Goal: Information Seeking & Learning: Check status

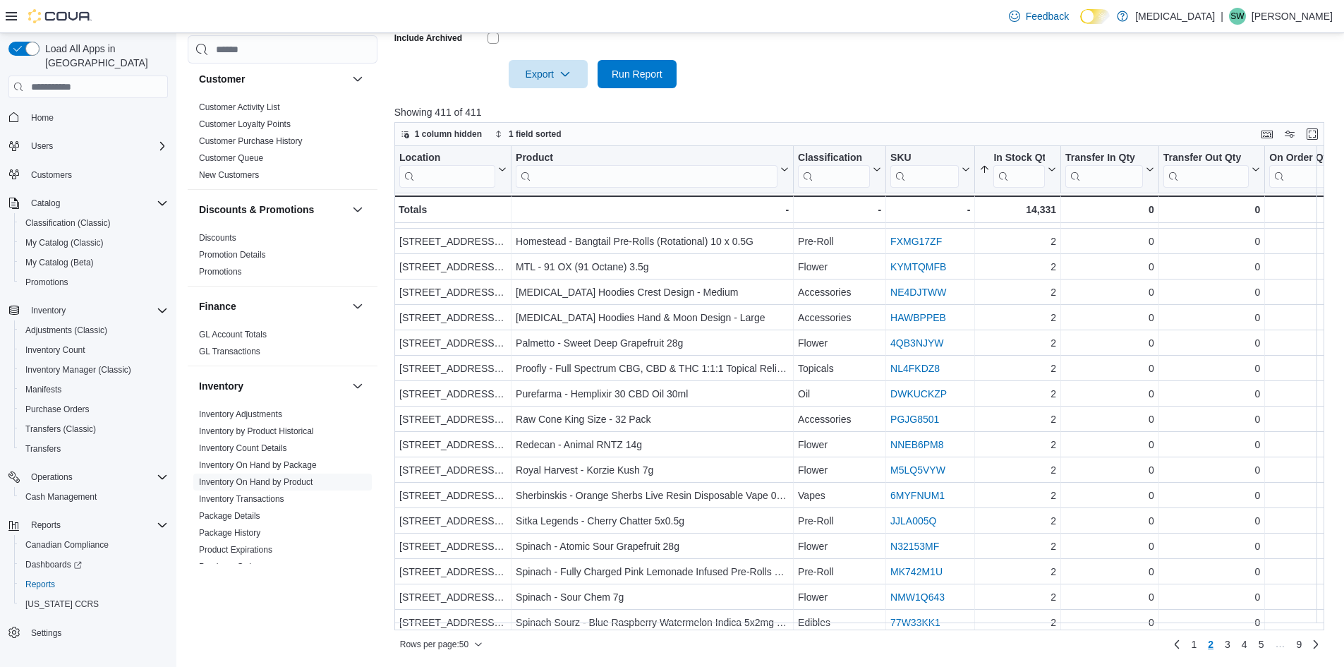
scroll to position [141, 0]
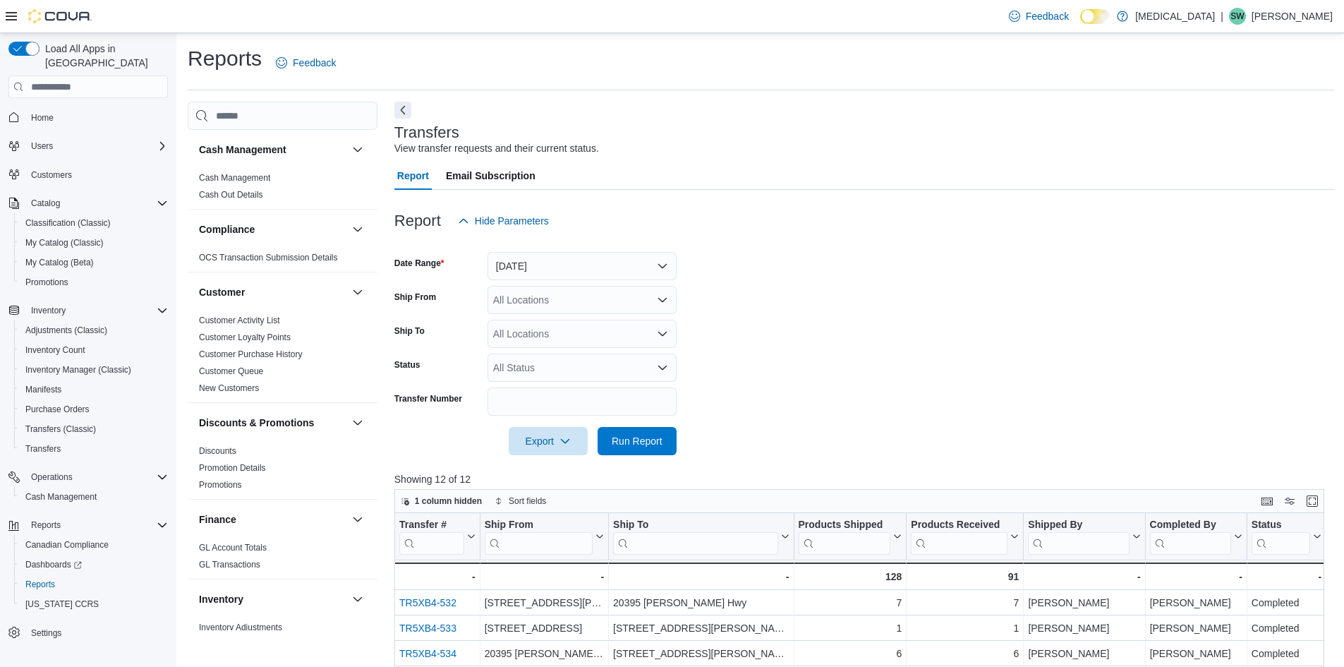
scroll to position [282, 0]
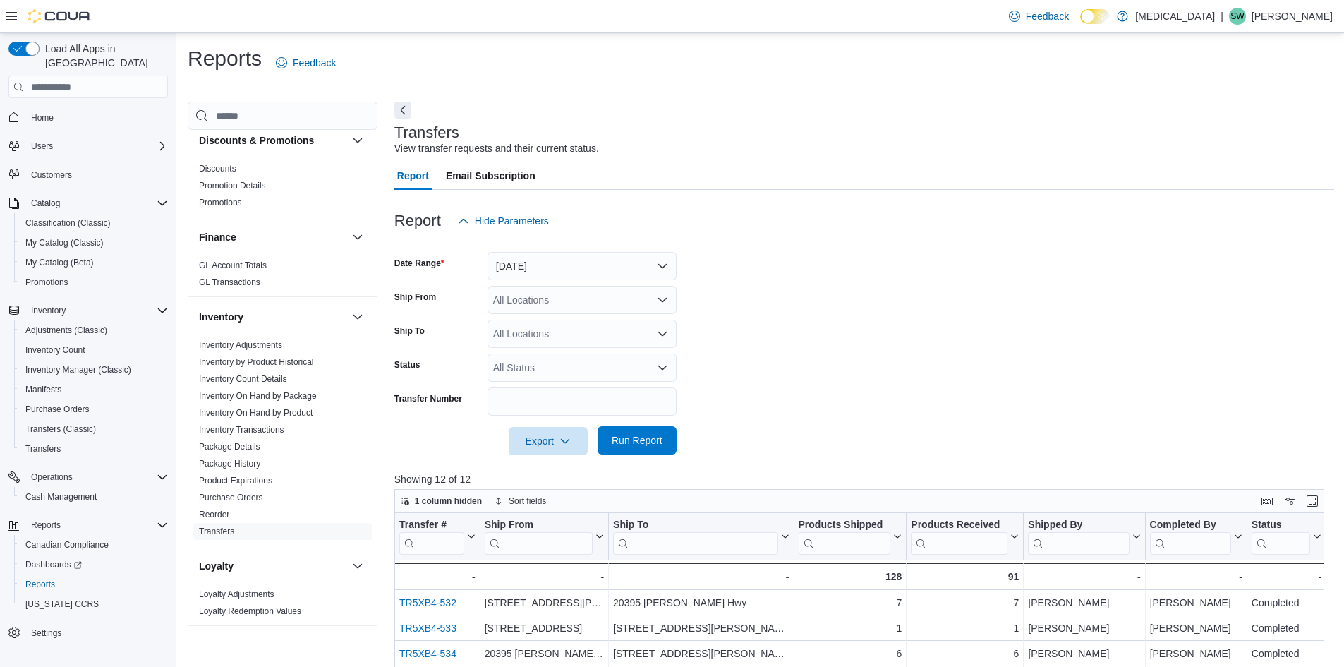
click at [636, 437] on span "Run Report" at bounding box center [637, 440] width 51 height 14
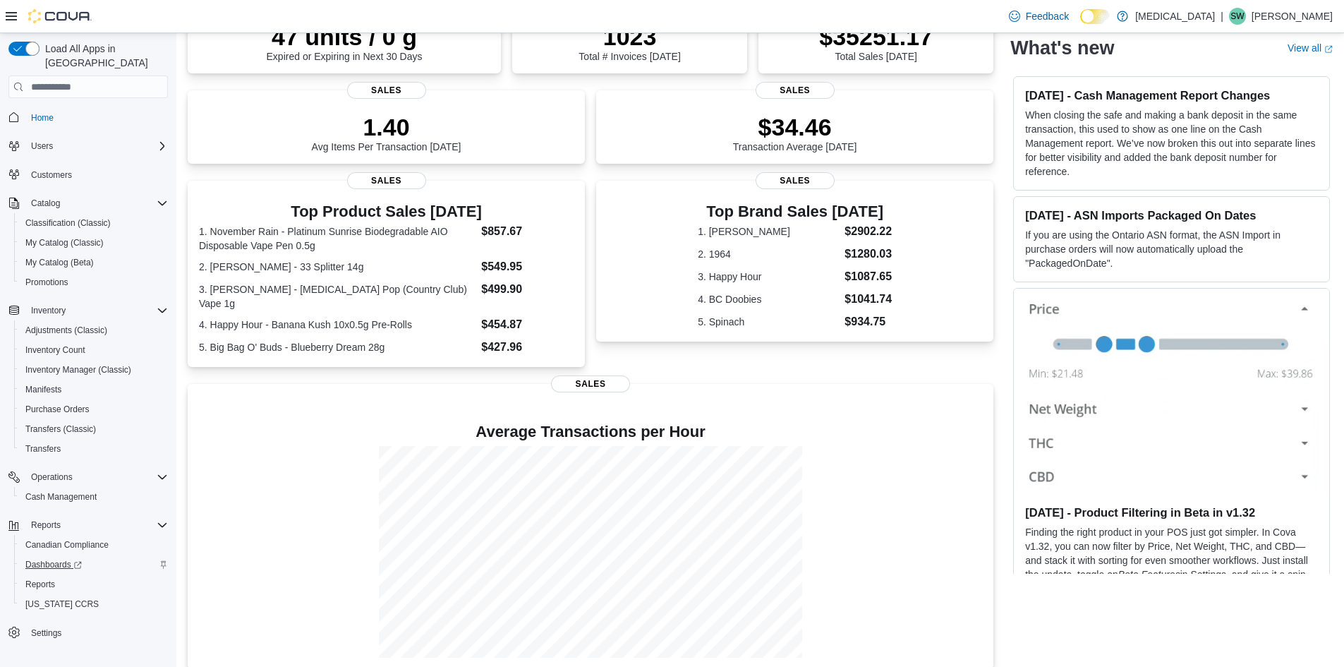
scroll to position [148, 0]
click at [43, 577] on span "Reports" at bounding box center [40, 584] width 30 height 17
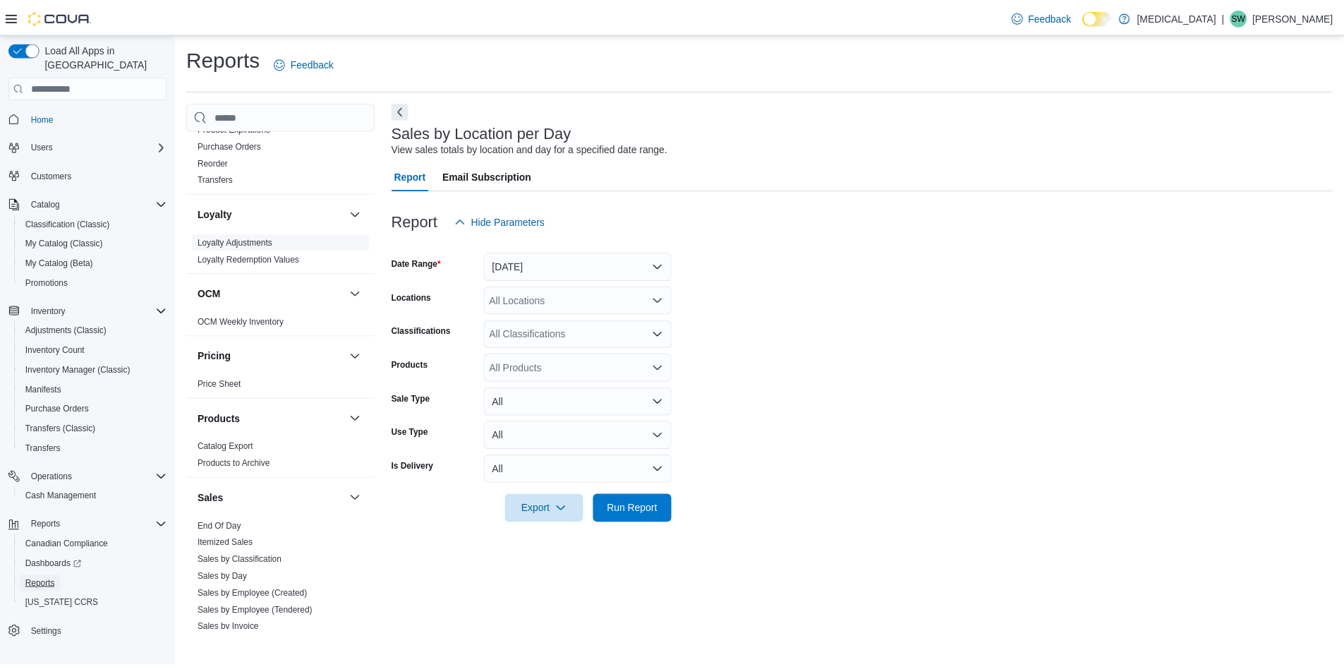
scroll to position [776, 0]
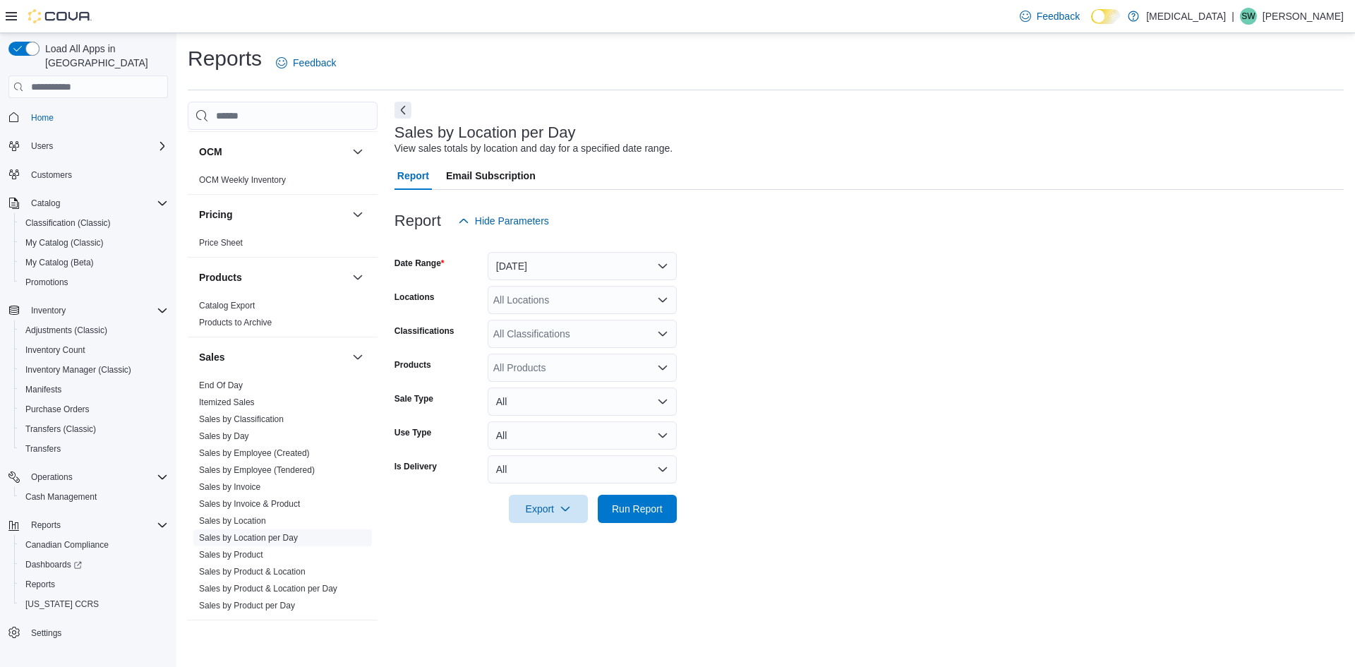
click at [267, 541] on link "Sales by Location per Day" at bounding box center [248, 538] width 99 height 10
click at [644, 253] on button "Yesterday" at bounding box center [582, 266] width 189 height 28
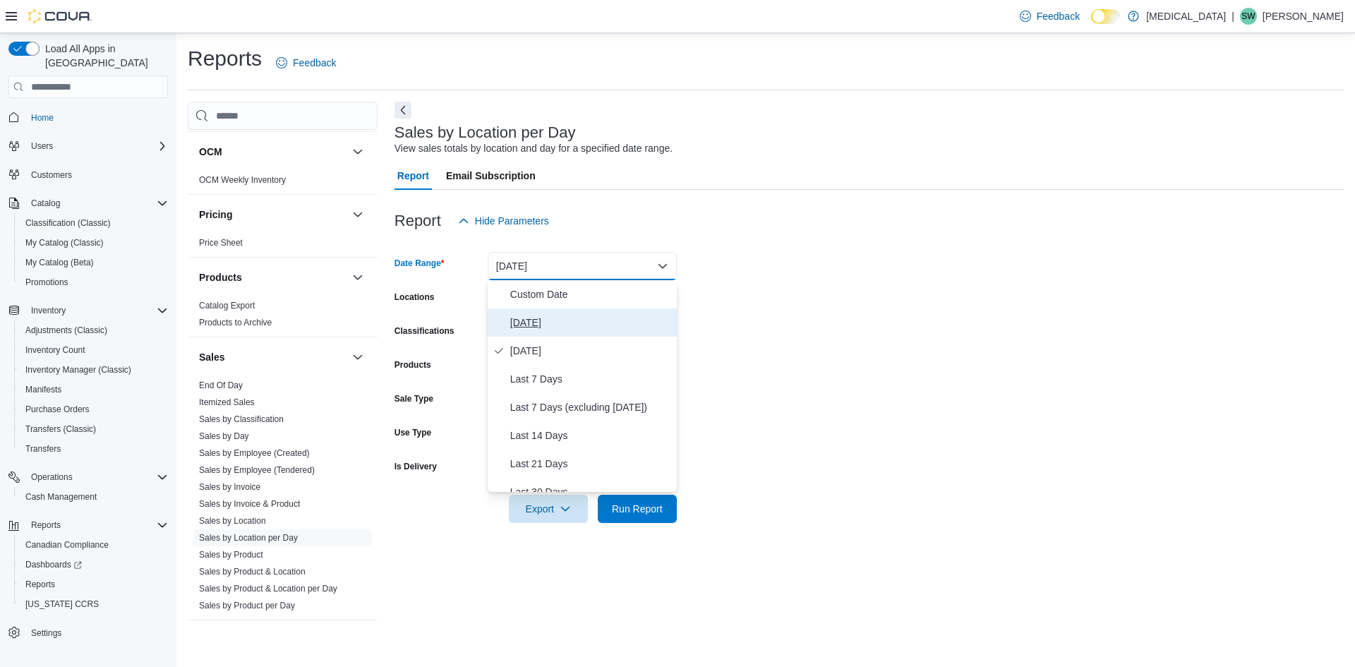
click at [546, 314] on span "Today" at bounding box center [590, 322] width 161 height 17
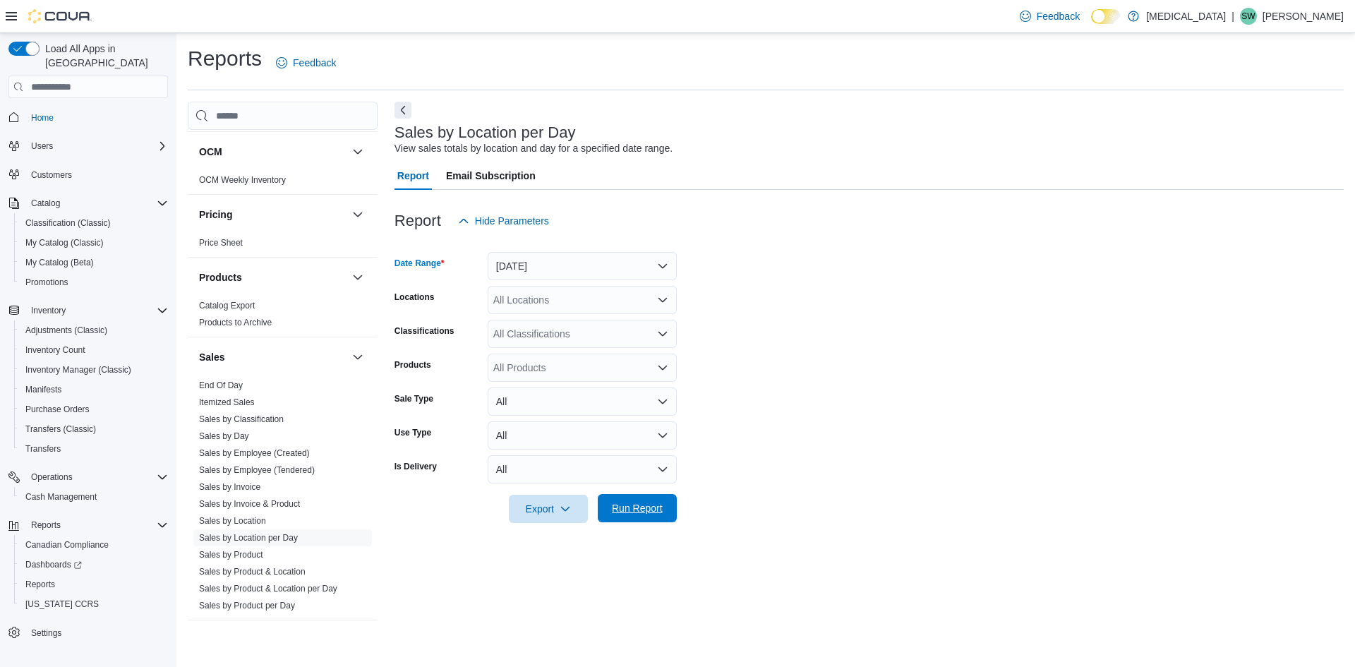
click at [642, 498] on span "Run Report" at bounding box center [637, 508] width 62 height 28
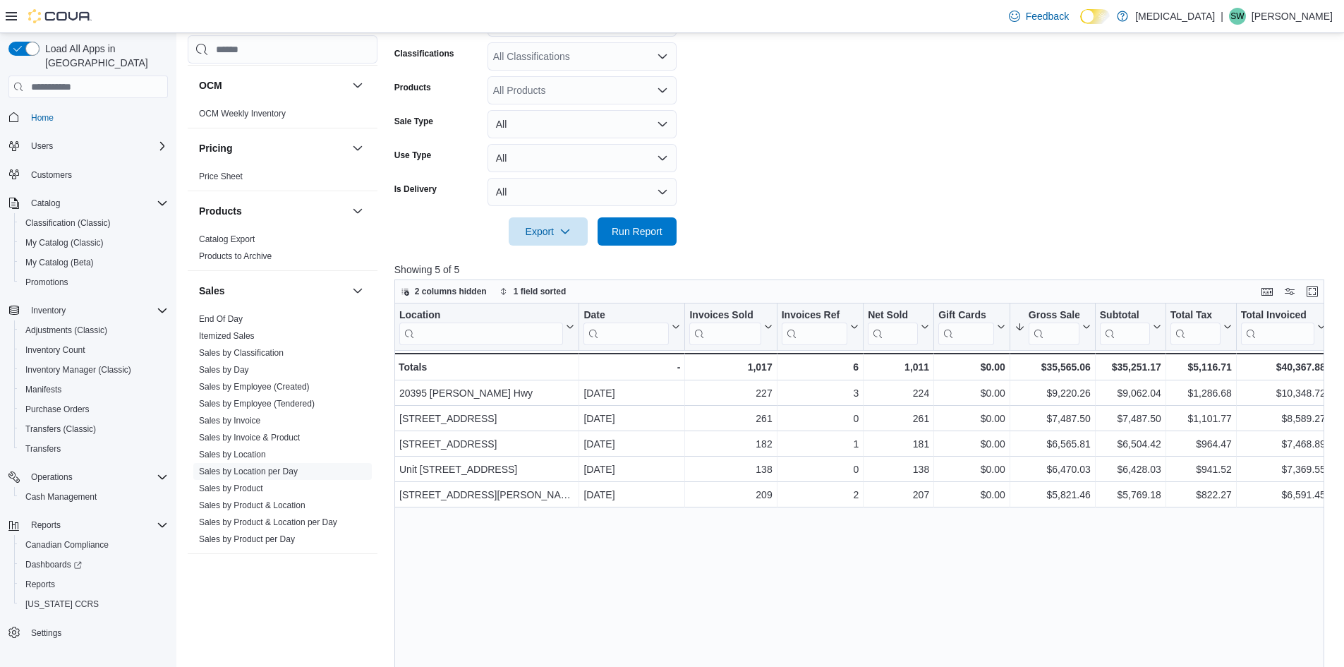
scroll to position [282, 0]
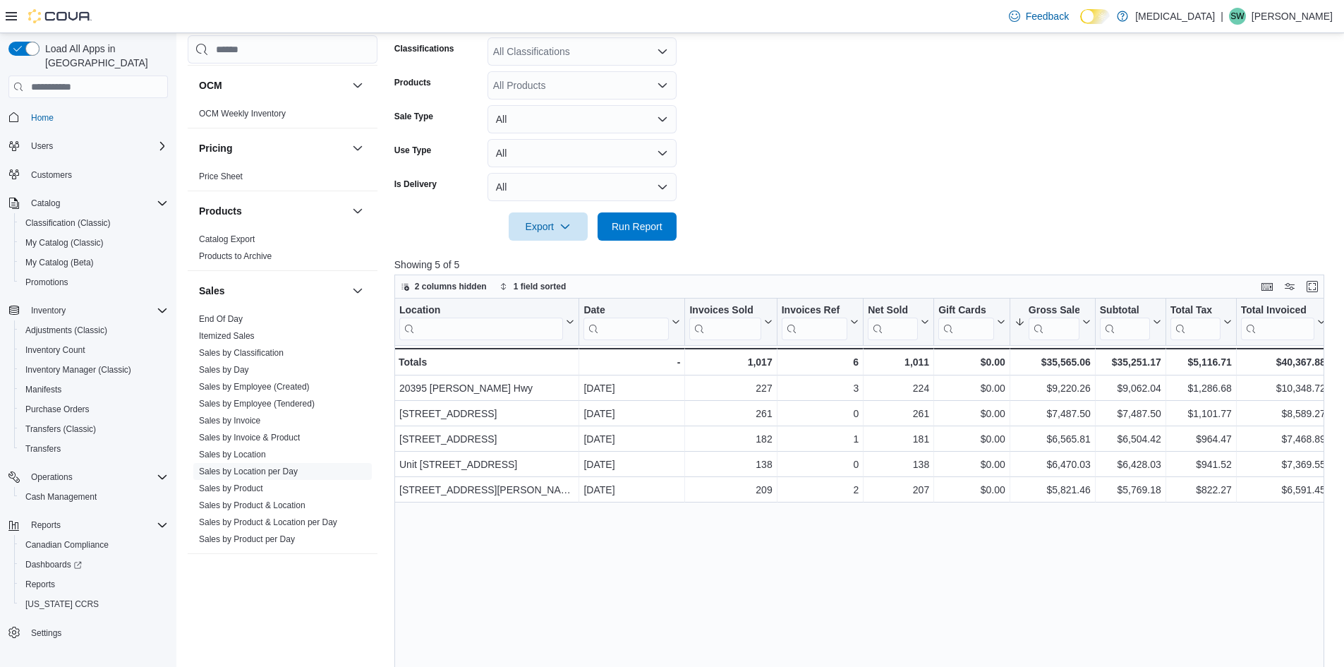
click at [682, 229] on form "Date Range Today Locations All Locations Classifications All Classifications Pr…" at bounding box center [865, 97] width 940 height 288
click at [640, 229] on span "Run Report" at bounding box center [637, 226] width 51 height 14
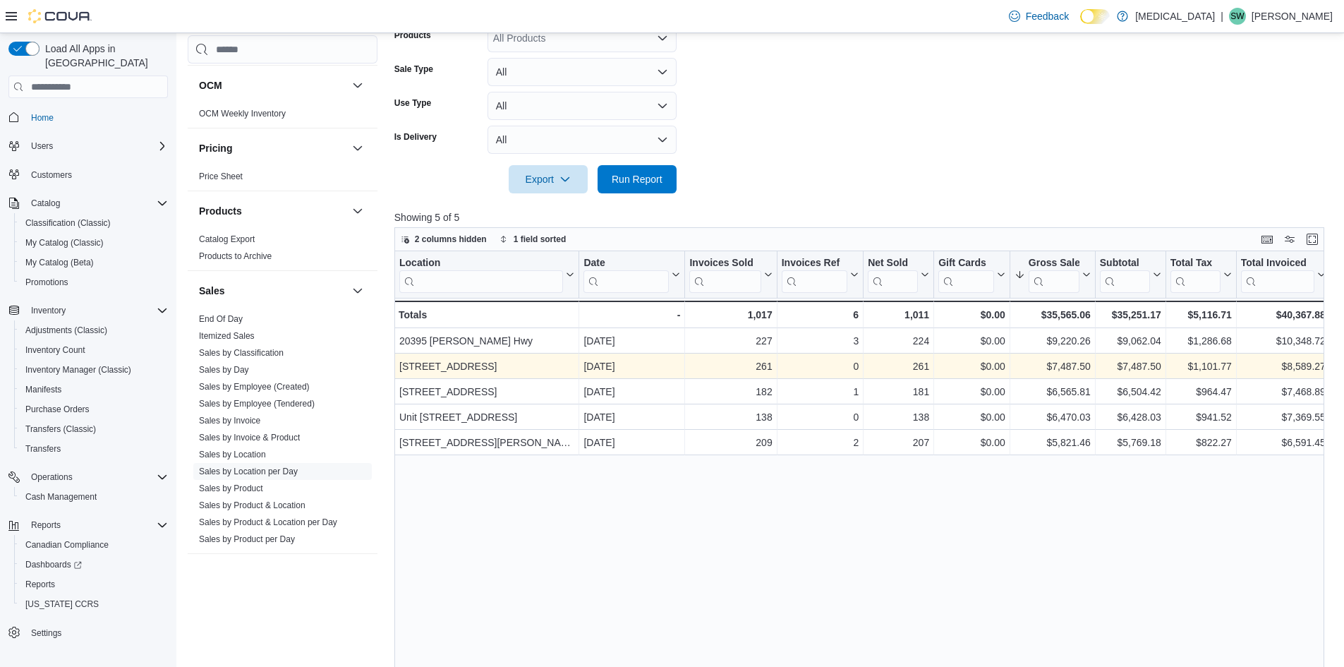
scroll to position [353, 0]
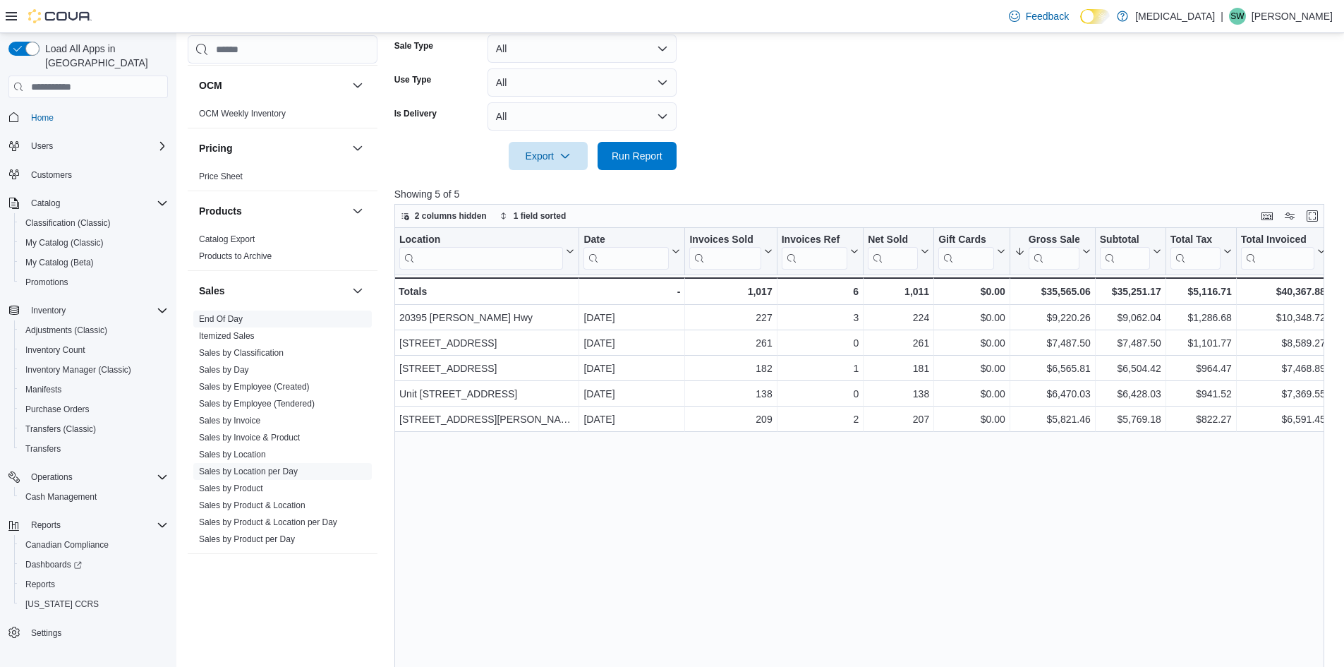
click at [221, 313] on span "End Of Day" at bounding box center [282, 319] width 179 height 17
click at [223, 318] on link "End Of Day" at bounding box center [221, 319] width 44 height 10
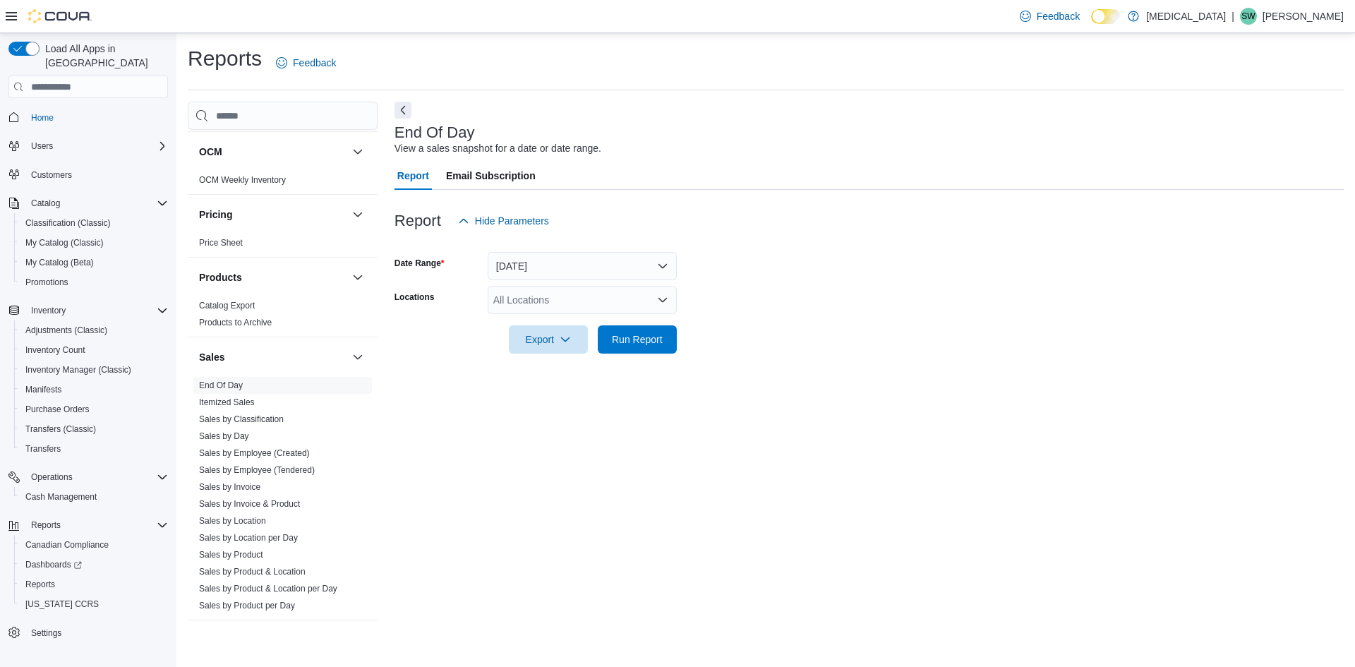
click at [584, 301] on div "All Locations" at bounding box center [582, 300] width 189 height 28
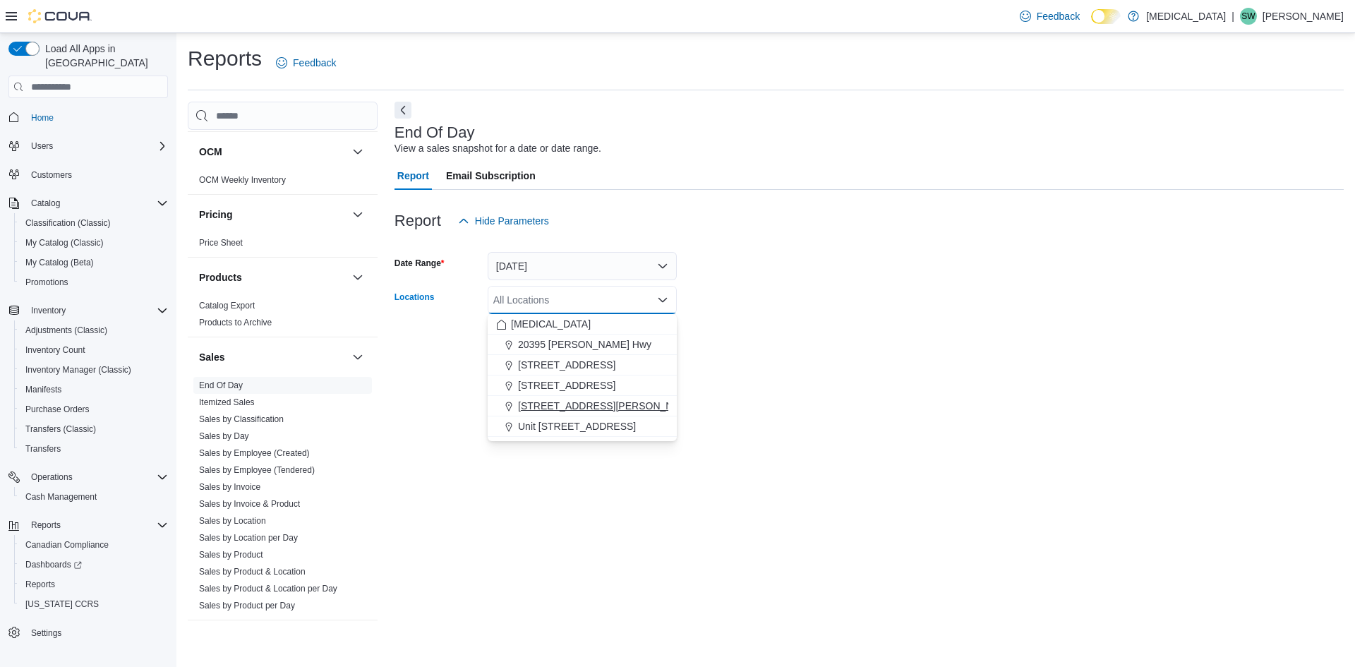
click at [570, 401] on span "[STREET_ADDRESS][PERSON_NAME]" at bounding box center [607, 406] width 179 height 14
click at [775, 348] on form "Date Range Today Locations 999 Denman Street Combo box. Selected. 999 Denman St…" at bounding box center [869, 294] width 949 height 119
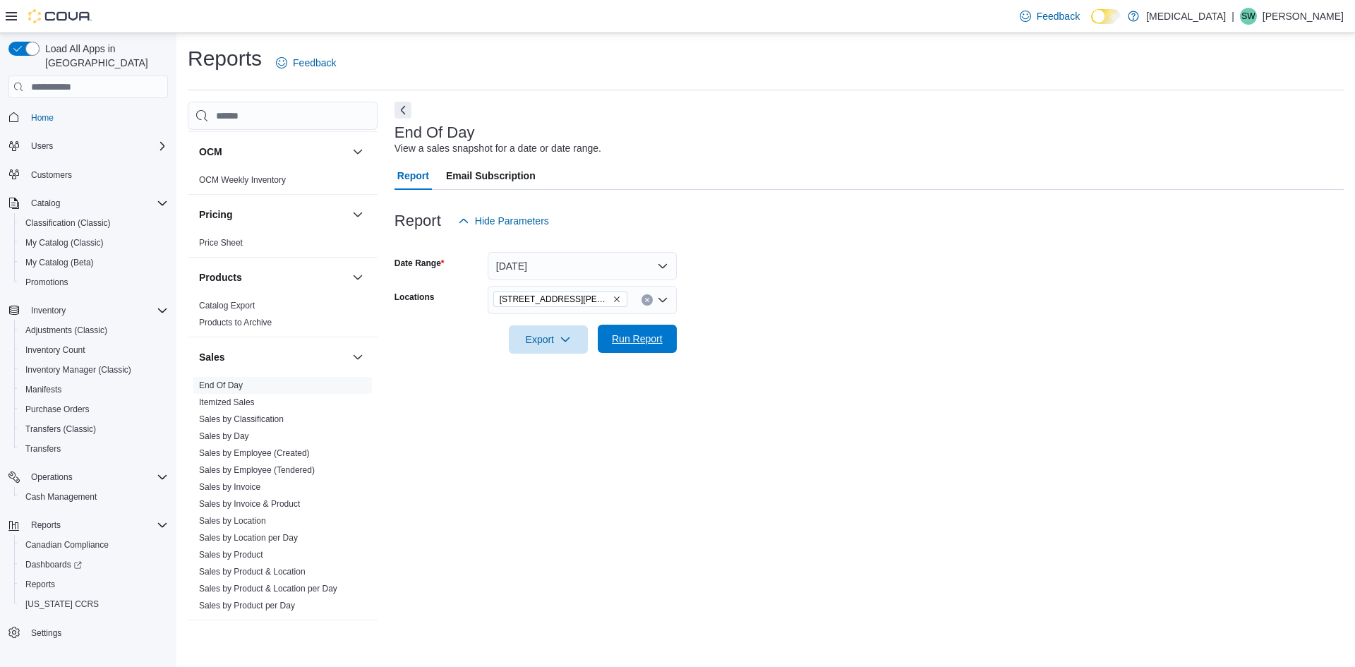
click at [619, 335] on span "Run Report" at bounding box center [637, 339] width 51 height 14
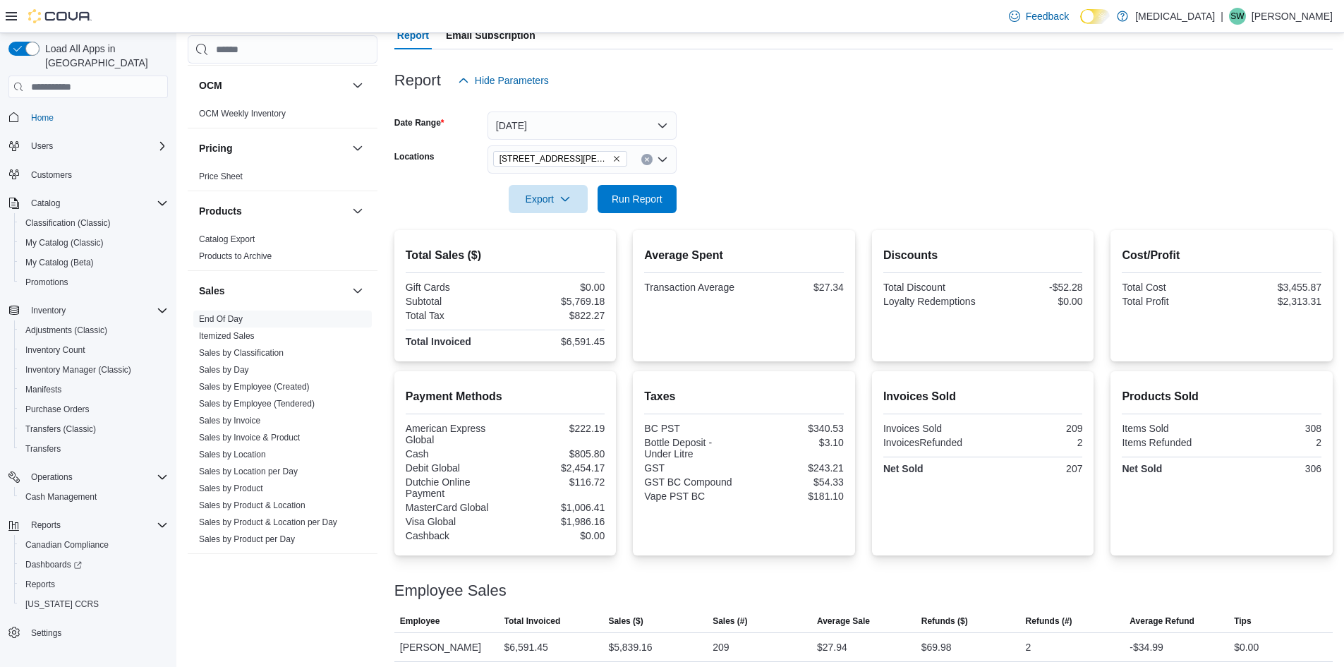
scroll to position [141, 0]
click at [530, 205] on span "Export" at bounding box center [548, 197] width 62 height 28
click at [542, 253] on span "Export to Pdf" at bounding box center [551, 254] width 64 height 11
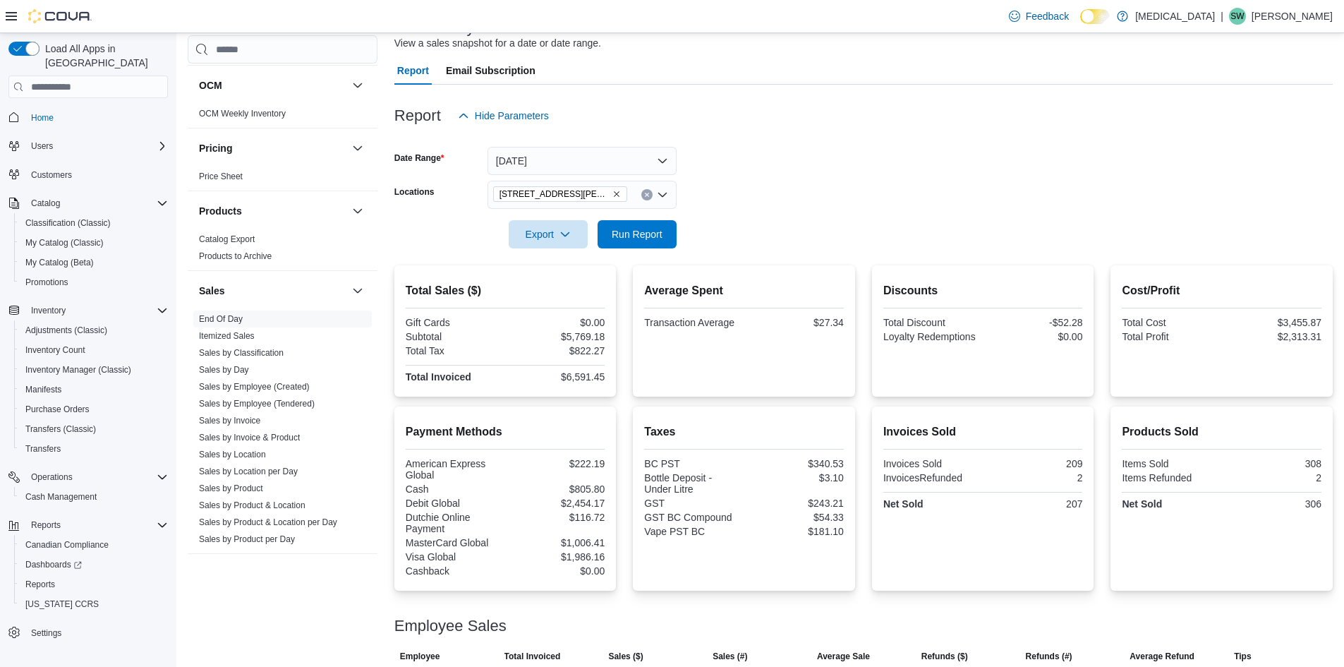
scroll to position [71, 0]
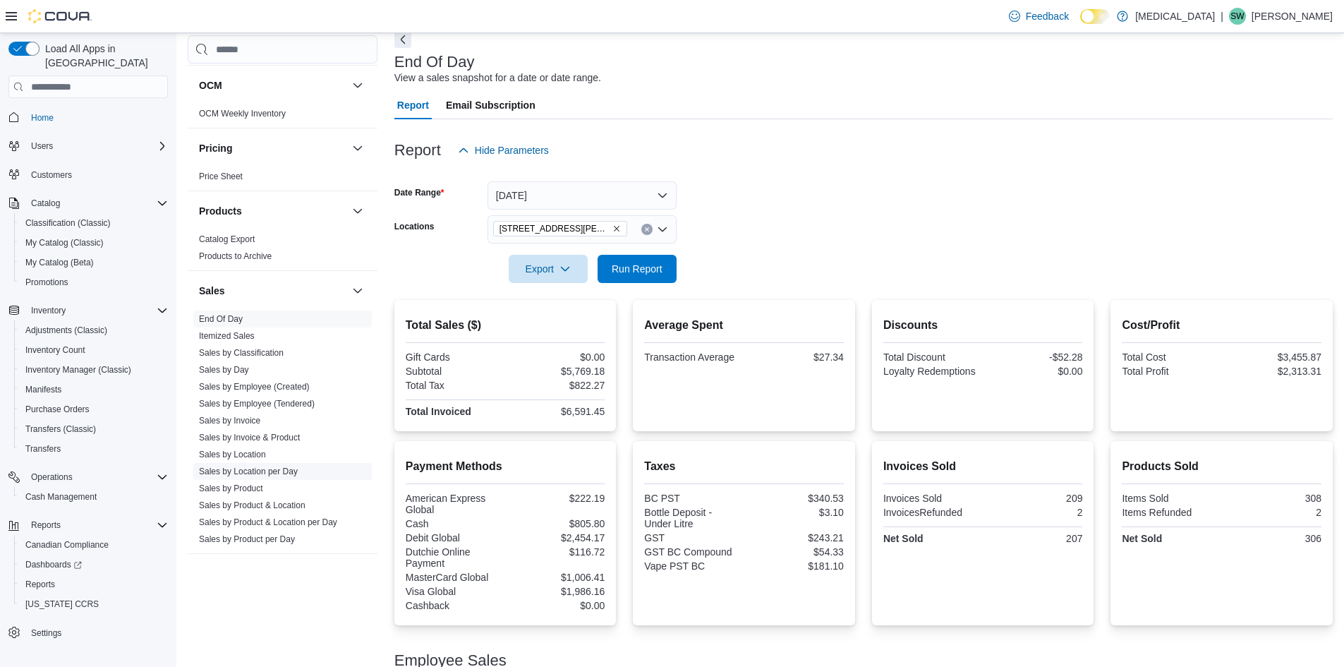
click at [257, 467] on link "Sales by Location per Day" at bounding box center [248, 472] width 99 height 10
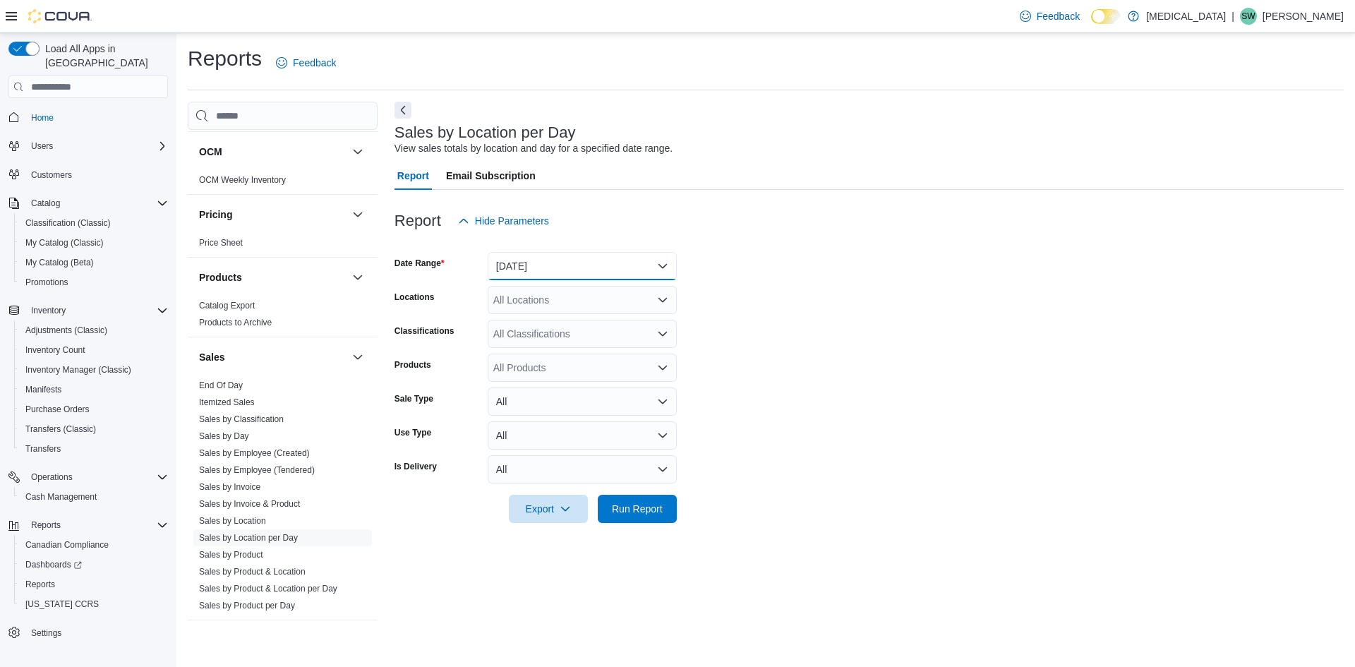
click at [541, 260] on button "Yesterday" at bounding box center [582, 266] width 189 height 28
click at [645, 507] on span "Run Report" at bounding box center [637, 508] width 51 height 14
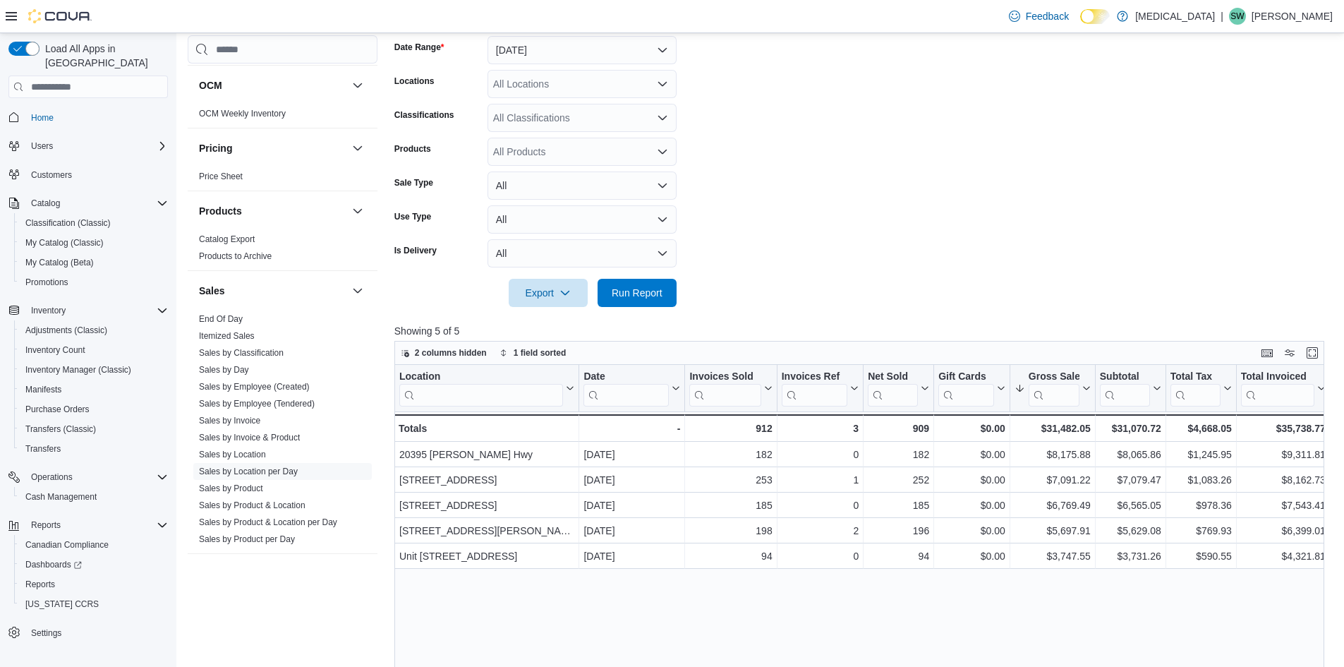
scroll to position [141, 0]
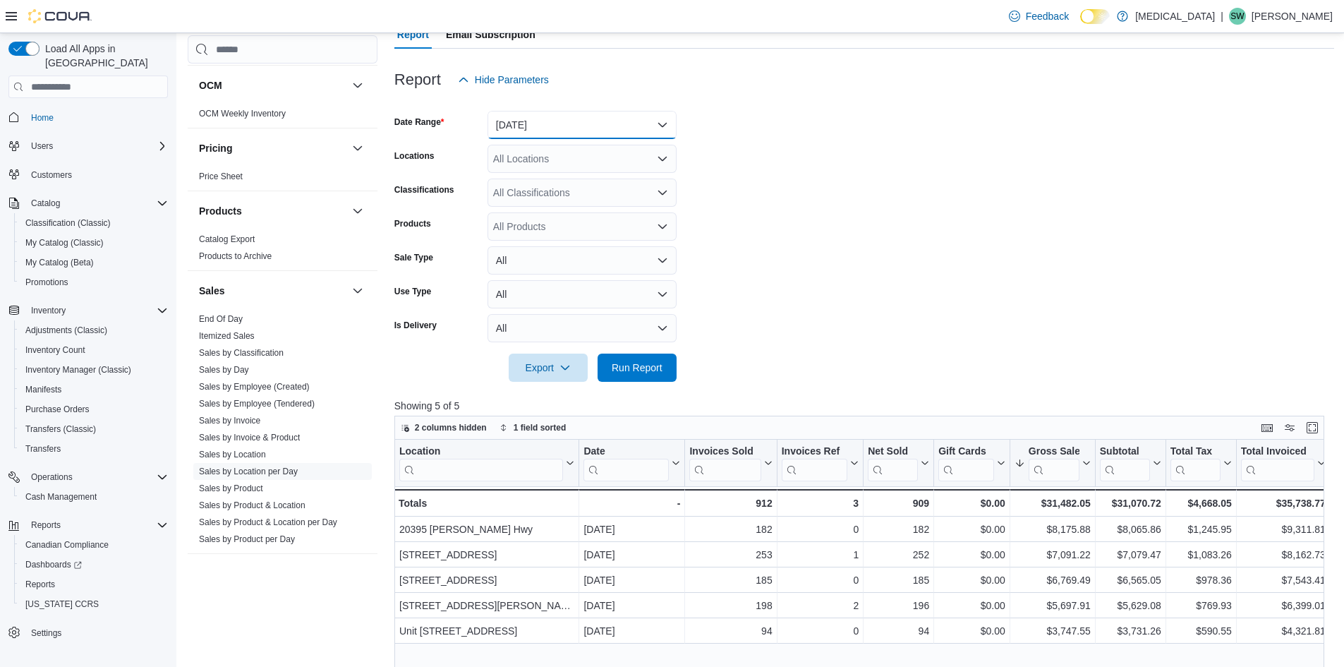
click at [632, 132] on button "Yesterday" at bounding box center [582, 125] width 189 height 28
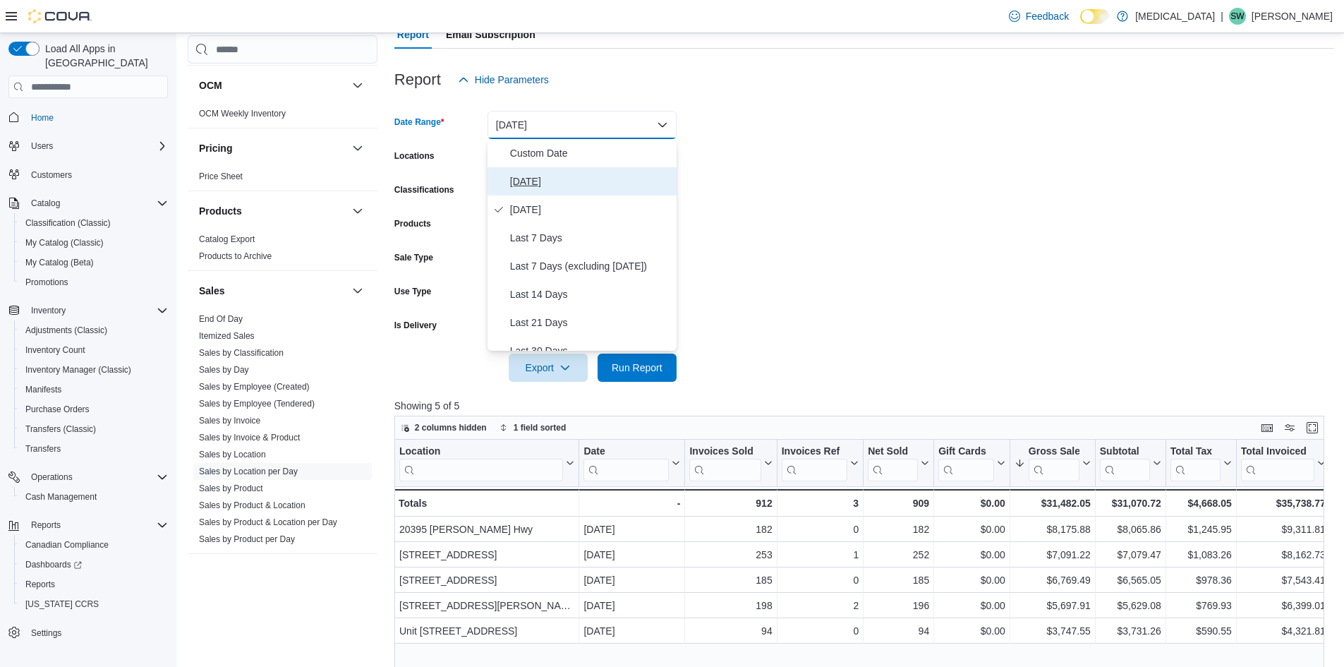
click at [575, 189] on span "Today" at bounding box center [590, 181] width 161 height 17
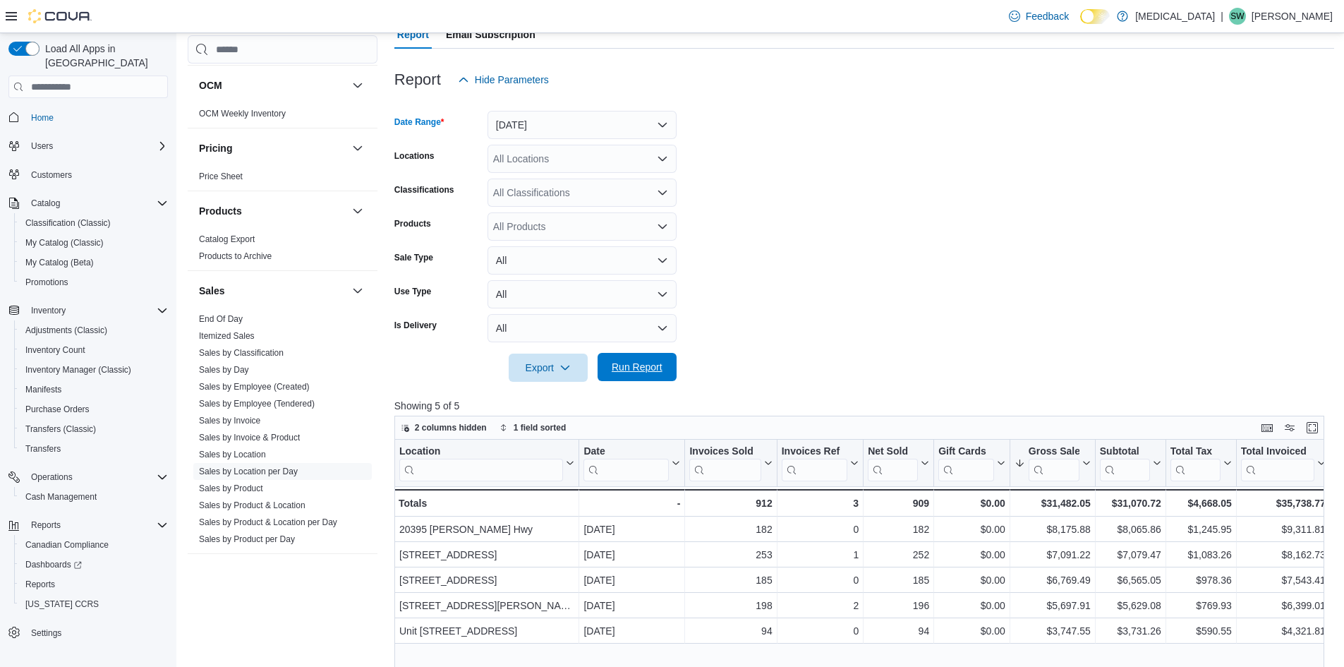
click at [648, 376] on span "Run Report" at bounding box center [637, 367] width 62 height 28
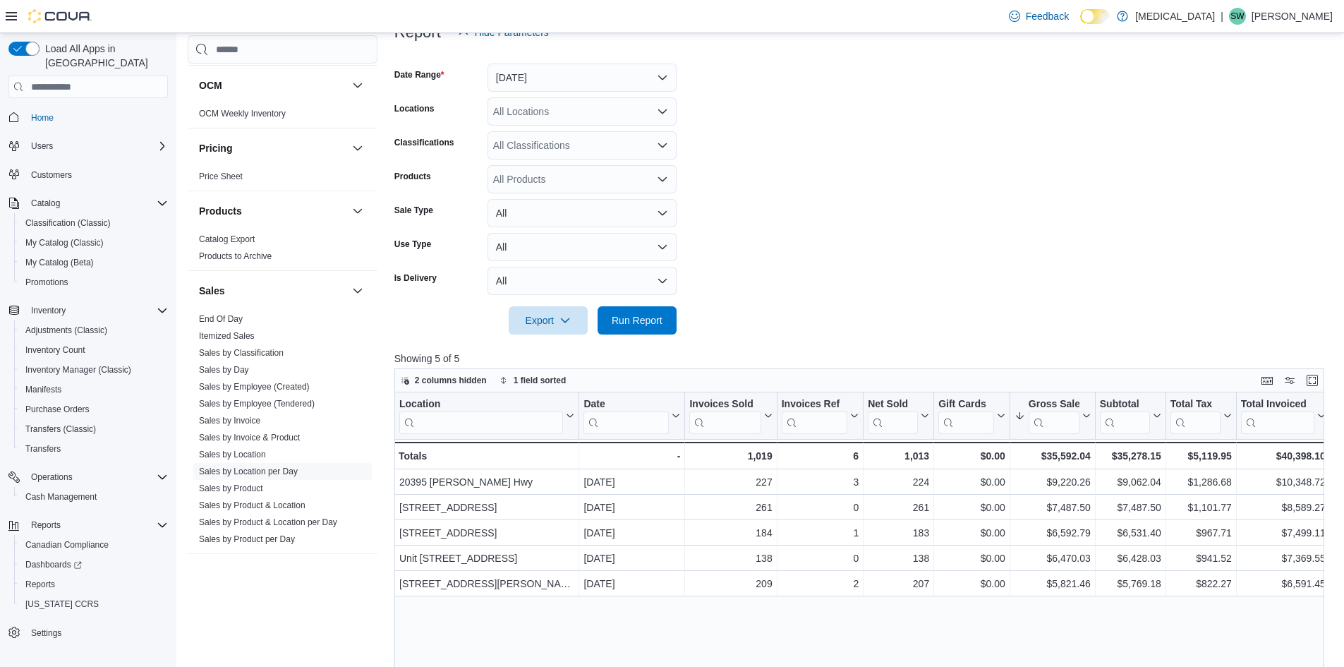
scroll to position [282, 0]
